Goal: Find specific page/section

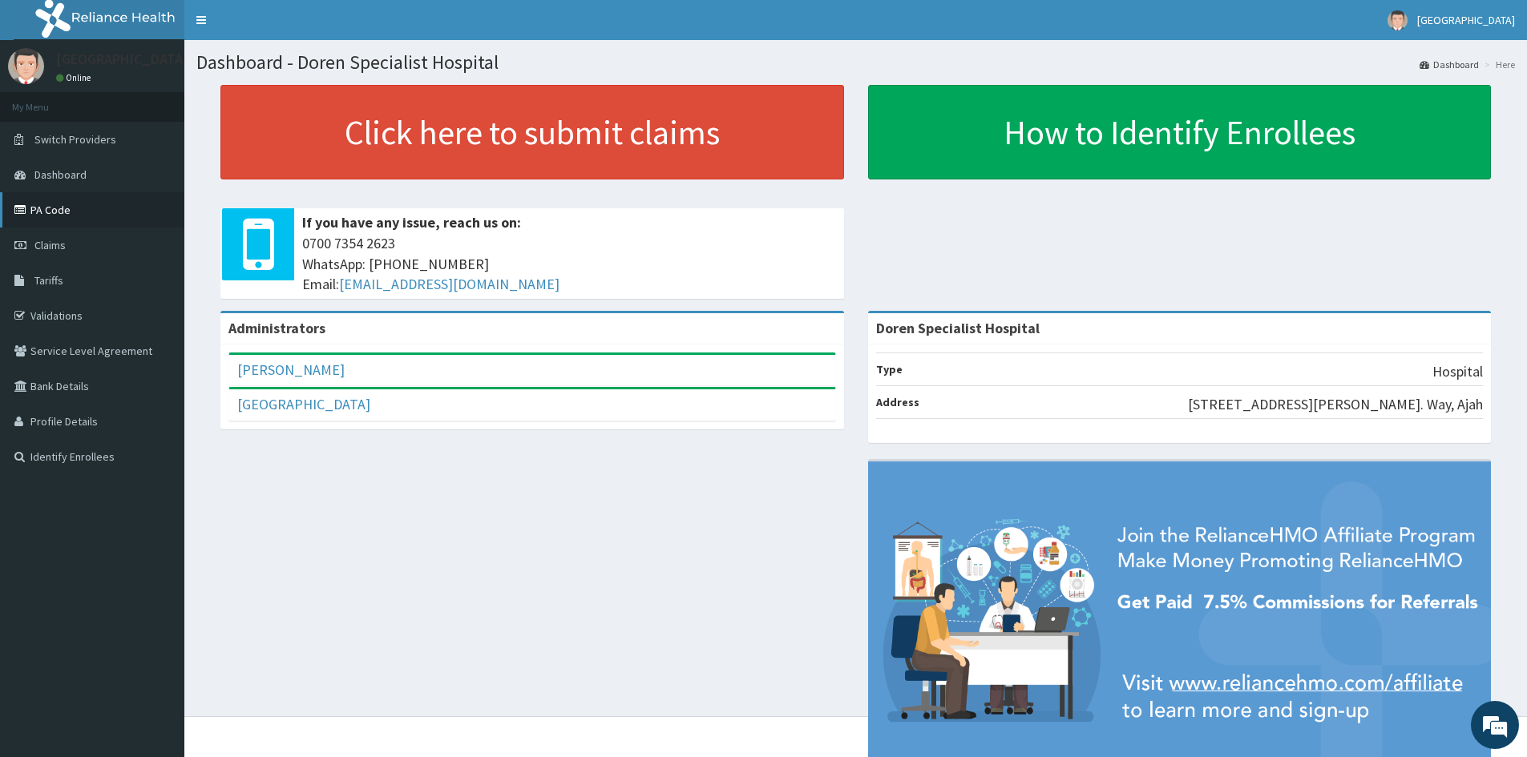
click at [53, 203] on link "PA Code" at bounding box center [92, 209] width 184 height 35
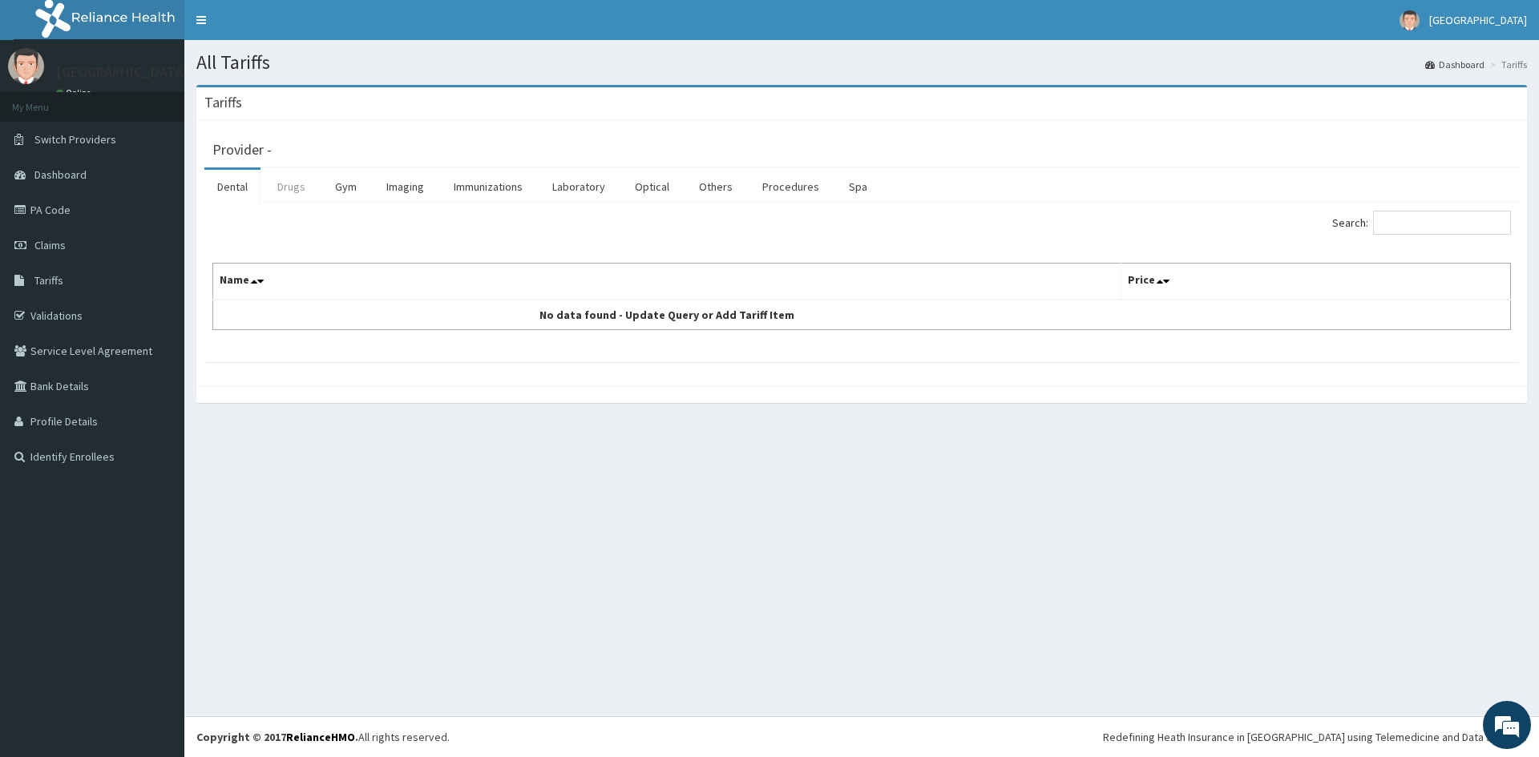
click at [283, 190] on link "Drugs" at bounding box center [292, 187] width 54 height 34
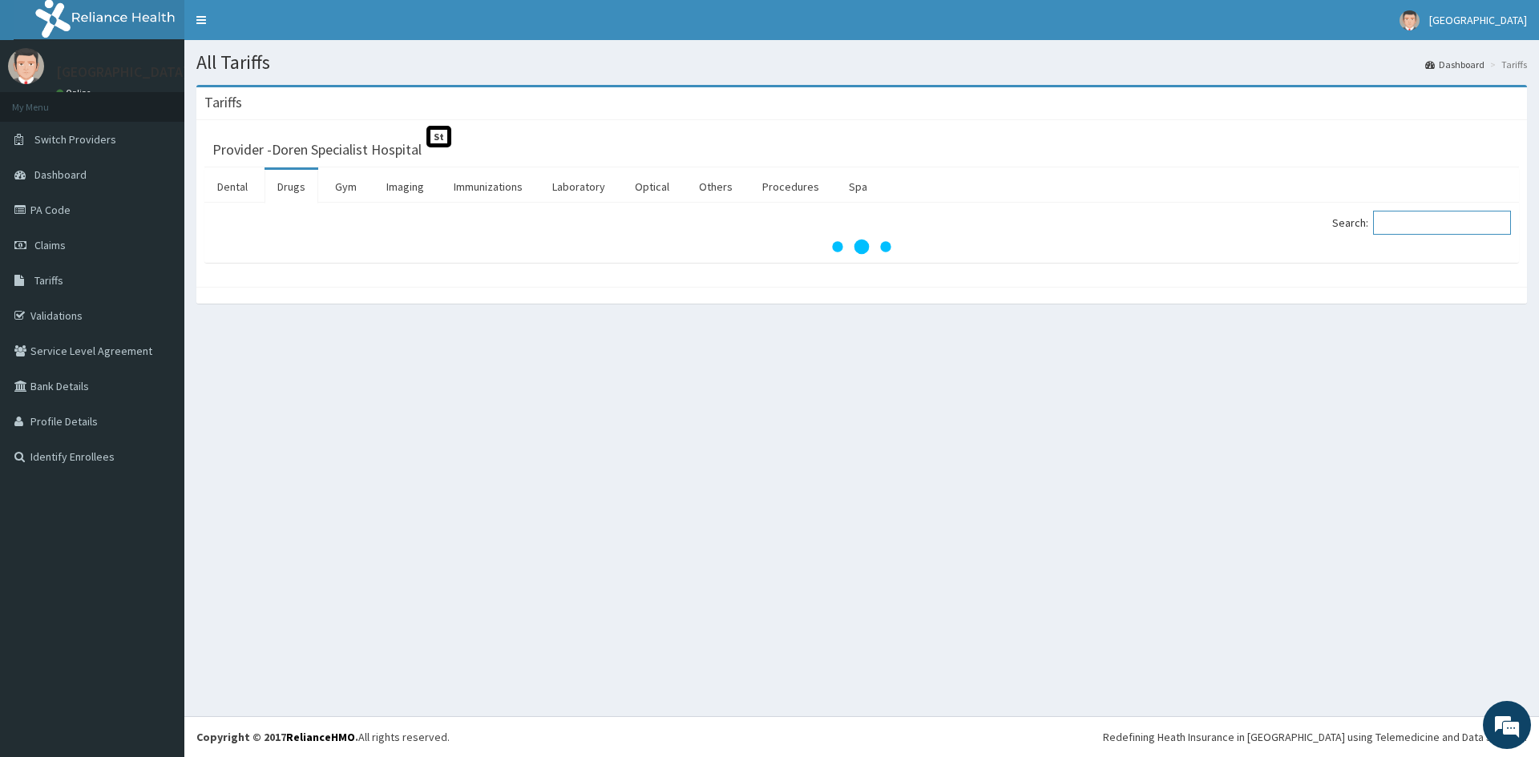
click at [1404, 217] on input "Search:" at bounding box center [1442, 223] width 138 height 24
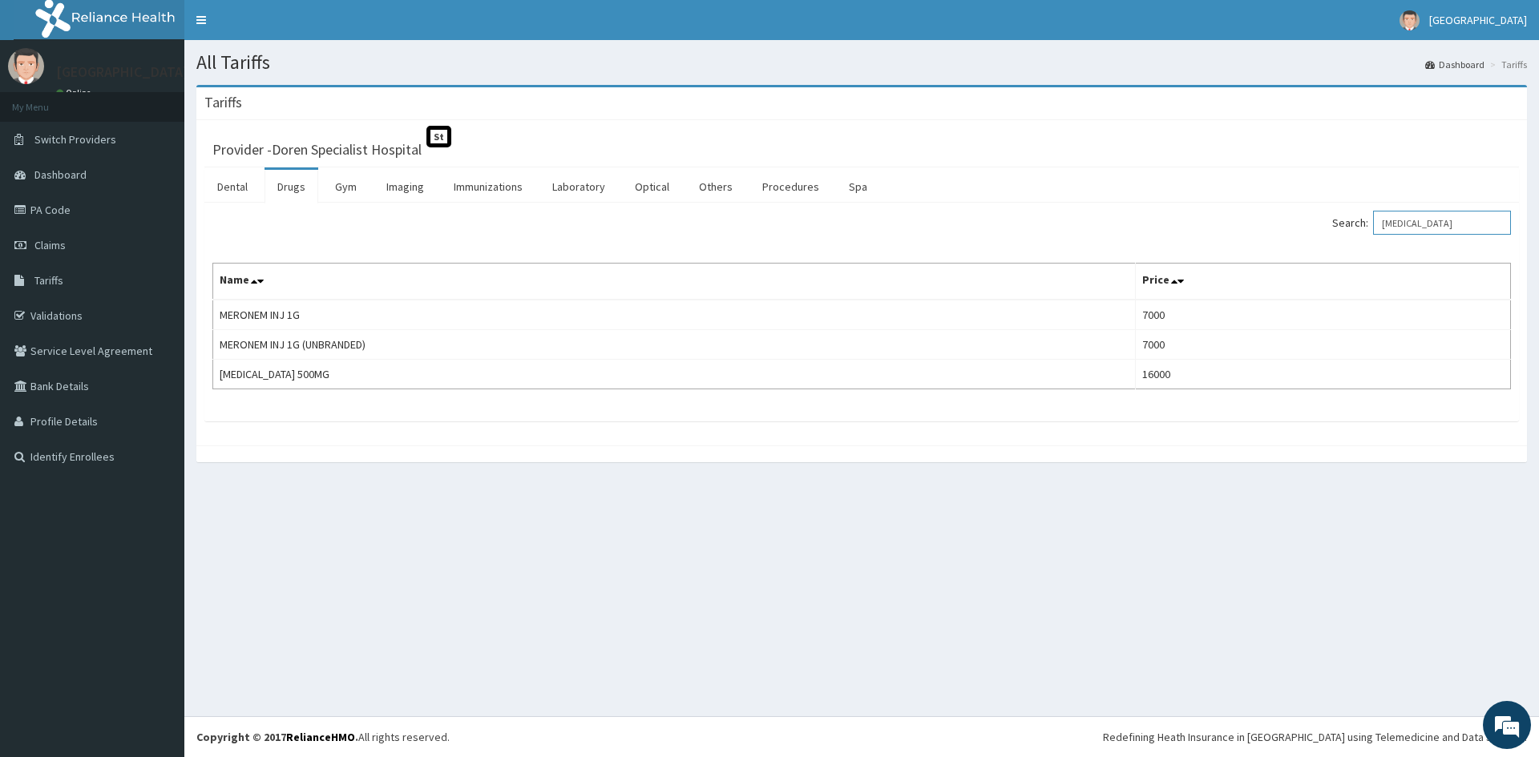
type input "meropenem"
drag, startPoint x: 48, startPoint y: 207, endPoint x: 58, endPoint y: 208, distance: 9.7
click at [48, 207] on link "PA Code" at bounding box center [92, 209] width 184 height 35
